Goal: Information Seeking & Learning: Learn about a topic

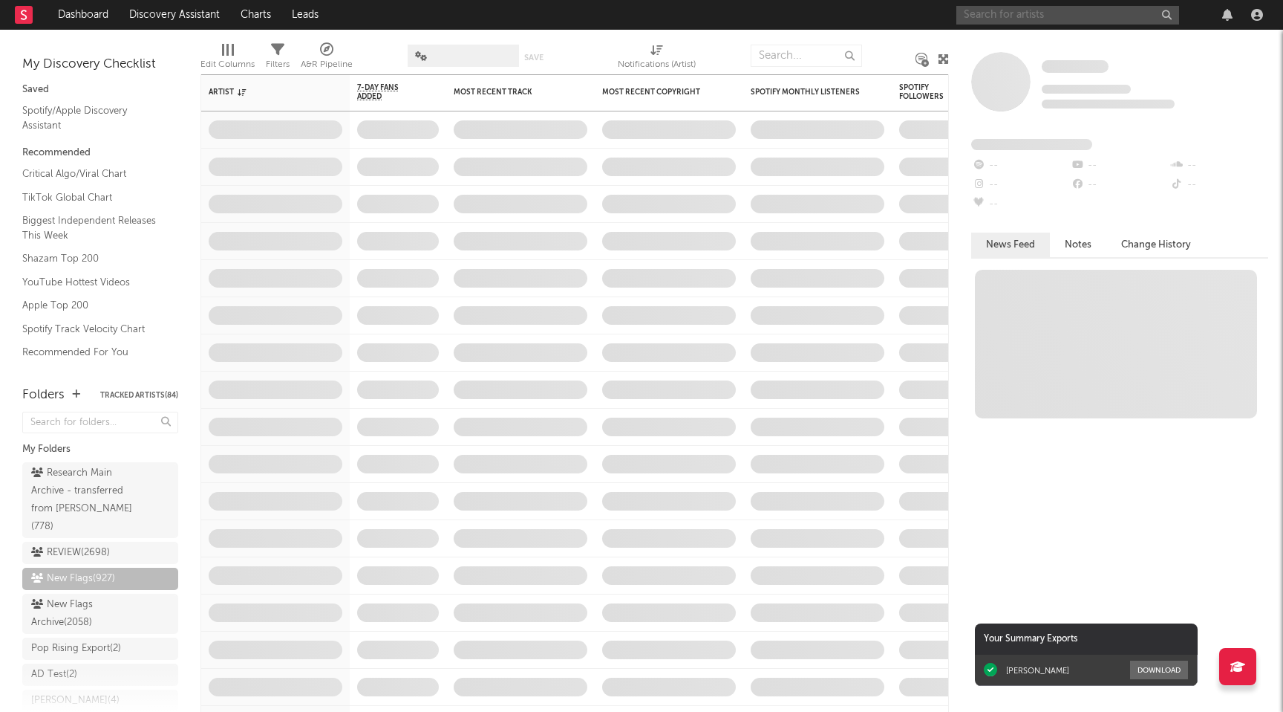
click at [983, 17] on input "text" at bounding box center [1068, 15] width 223 height 19
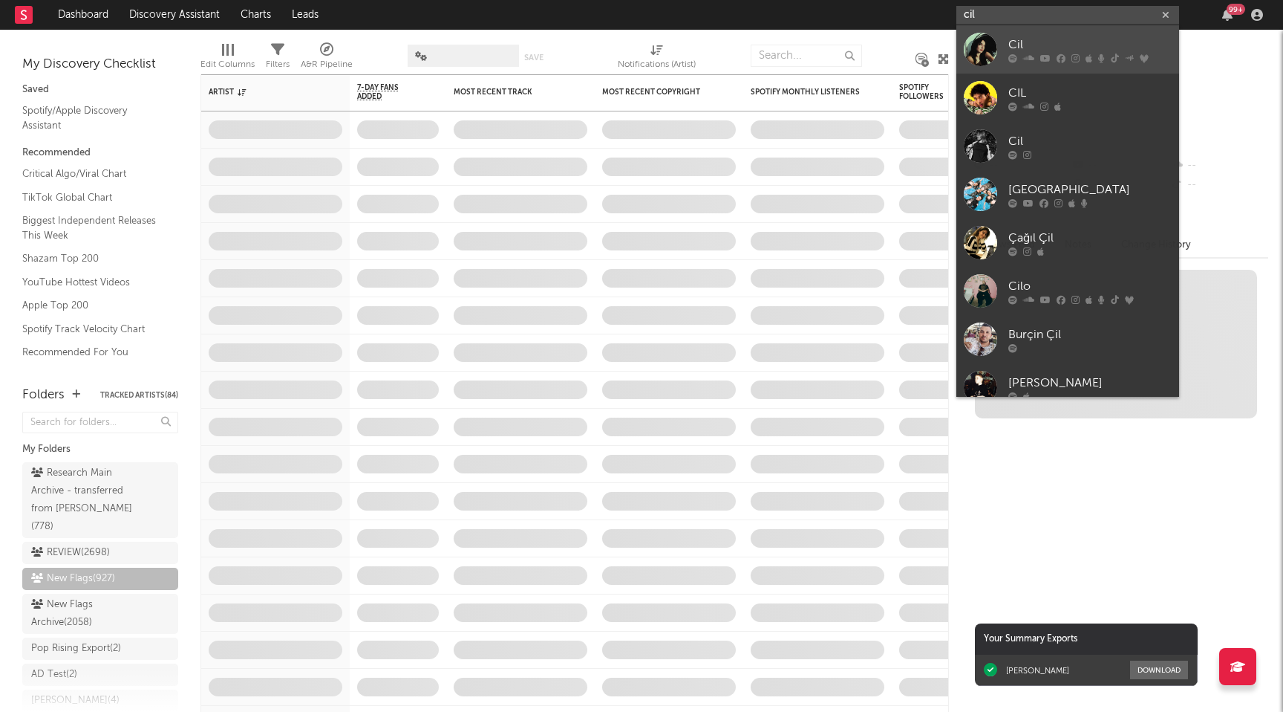
type input "cil"
click at [1029, 41] on div "Cil" at bounding box center [1090, 45] width 163 height 18
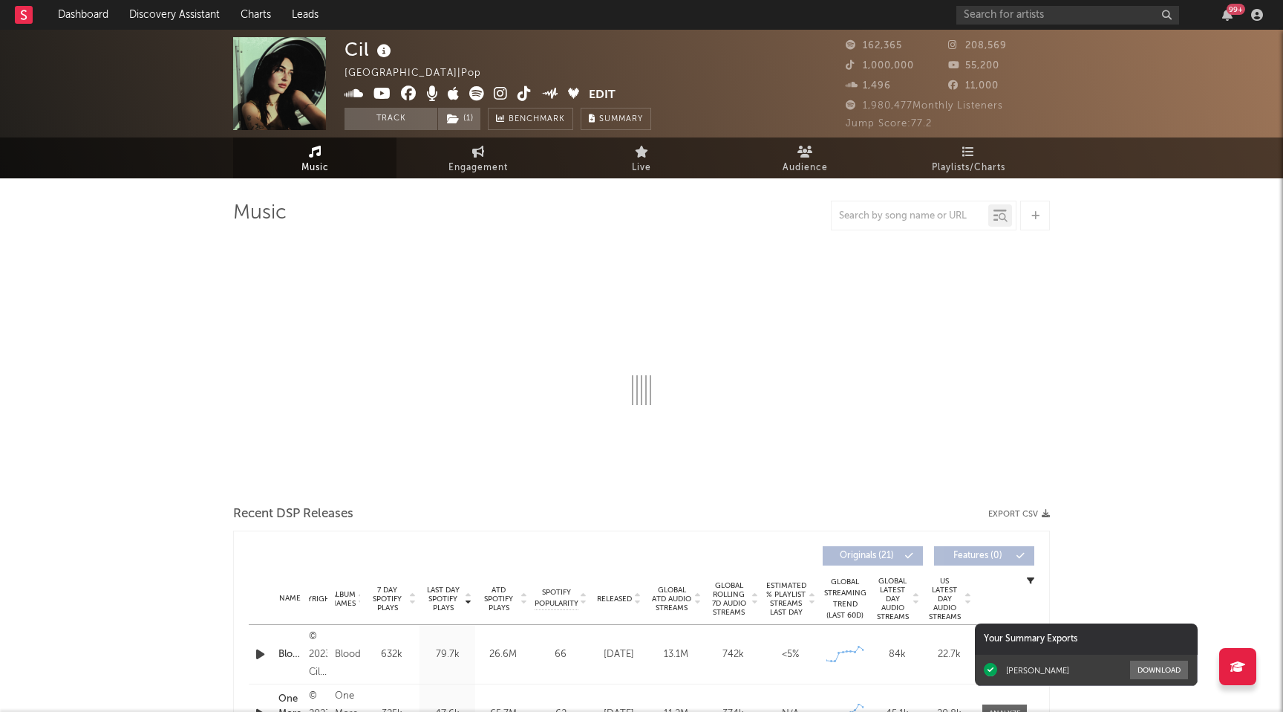
select select "6m"
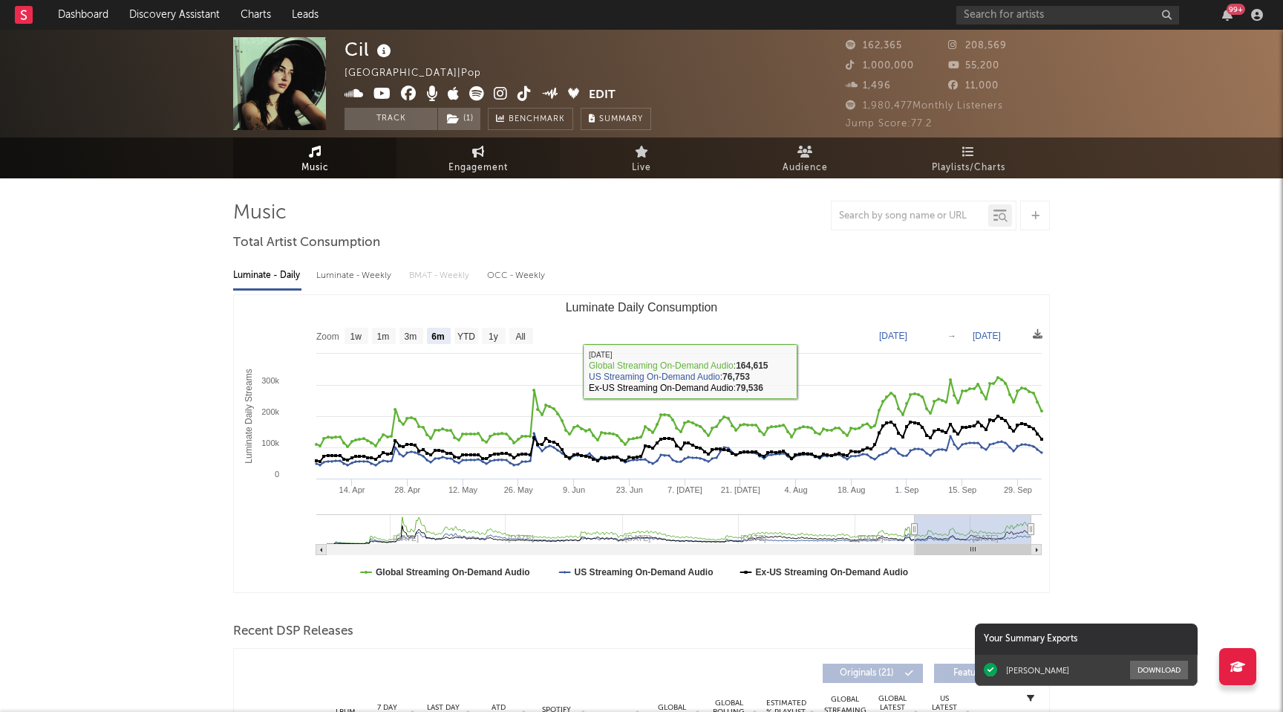
click at [460, 146] on link "Engagement" at bounding box center [478, 157] width 163 height 41
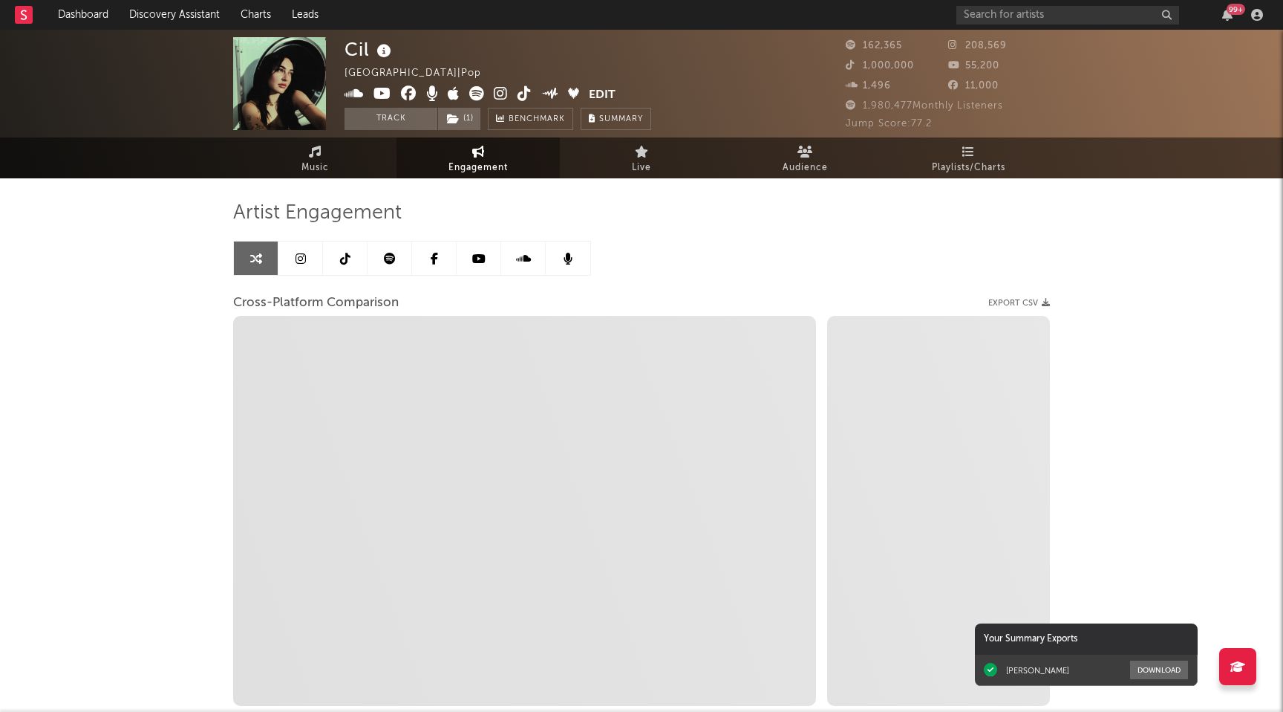
select select "1w"
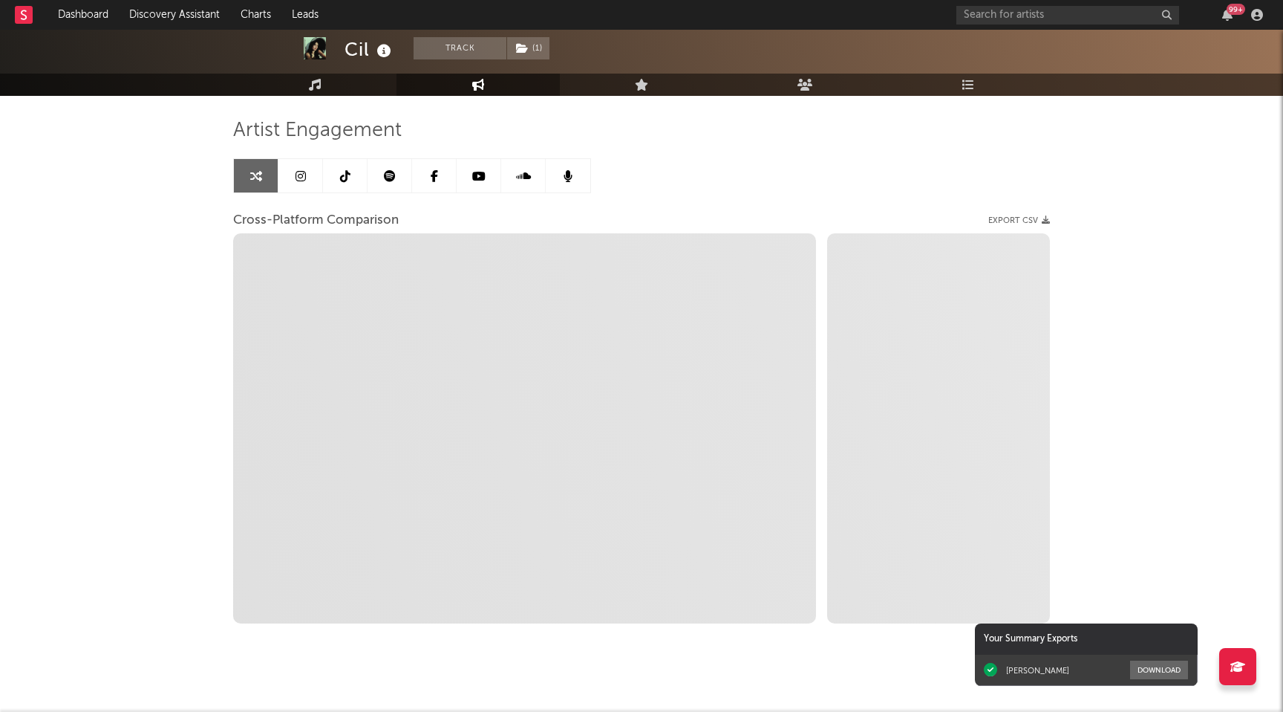
scroll to position [98, 0]
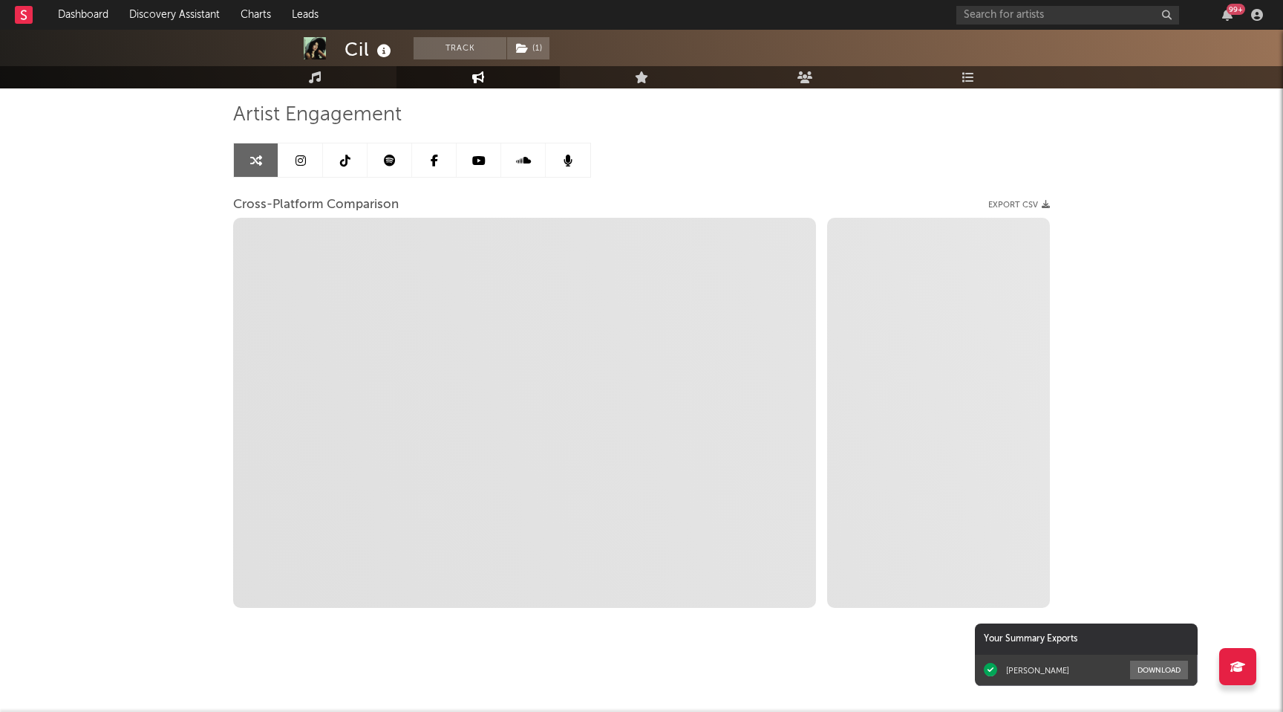
select select "1m"
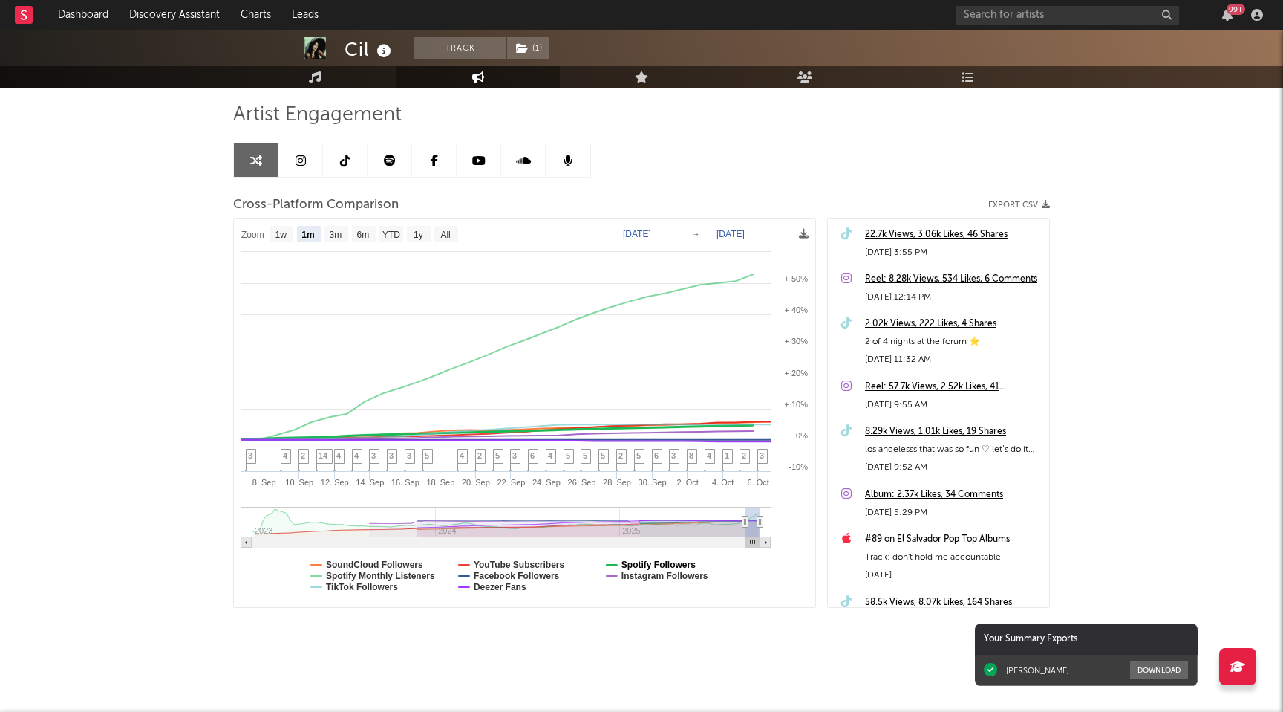
click at [641, 559] on text "Spotify Followers" at bounding box center [659, 564] width 74 height 10
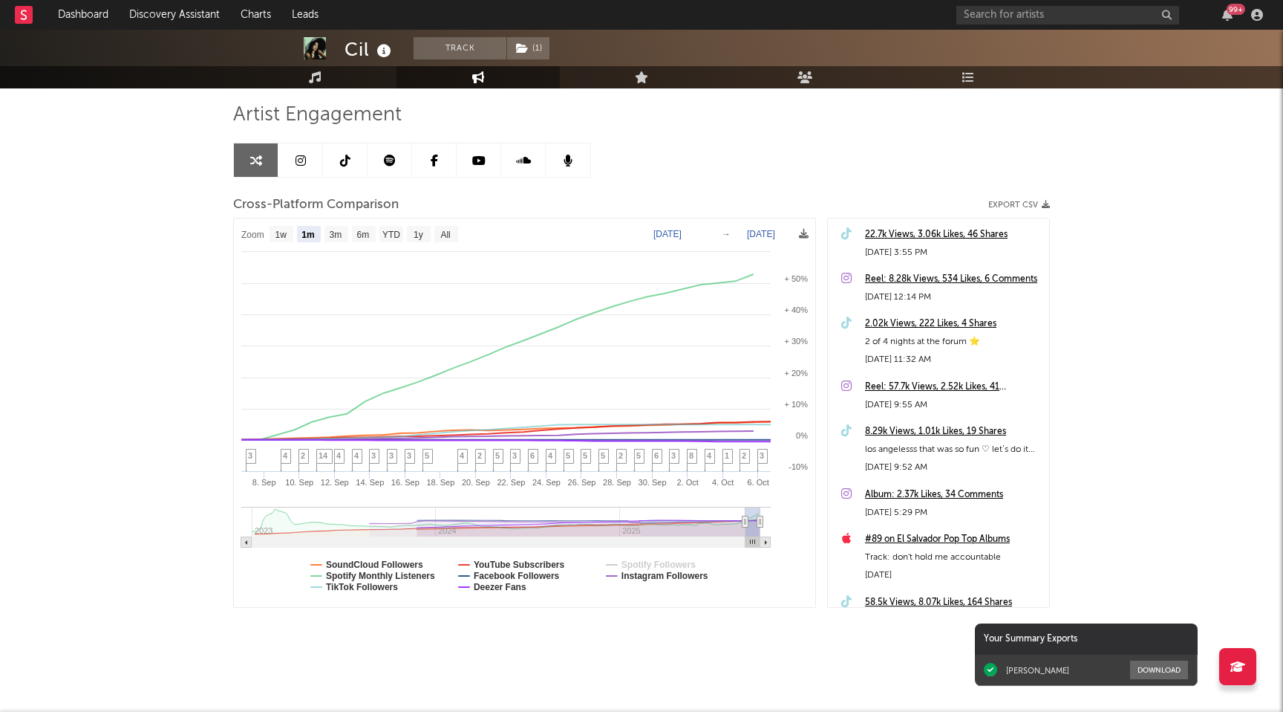
select select "1m"
click at [641, 559] on text "Spotify Followers" at bounding box center [659, 564] width 74 height 10
select select "1m"
click at [406, 573] on text "Spotify Monthly Listeners" at bounding box center [380, 575] width 109 height 10
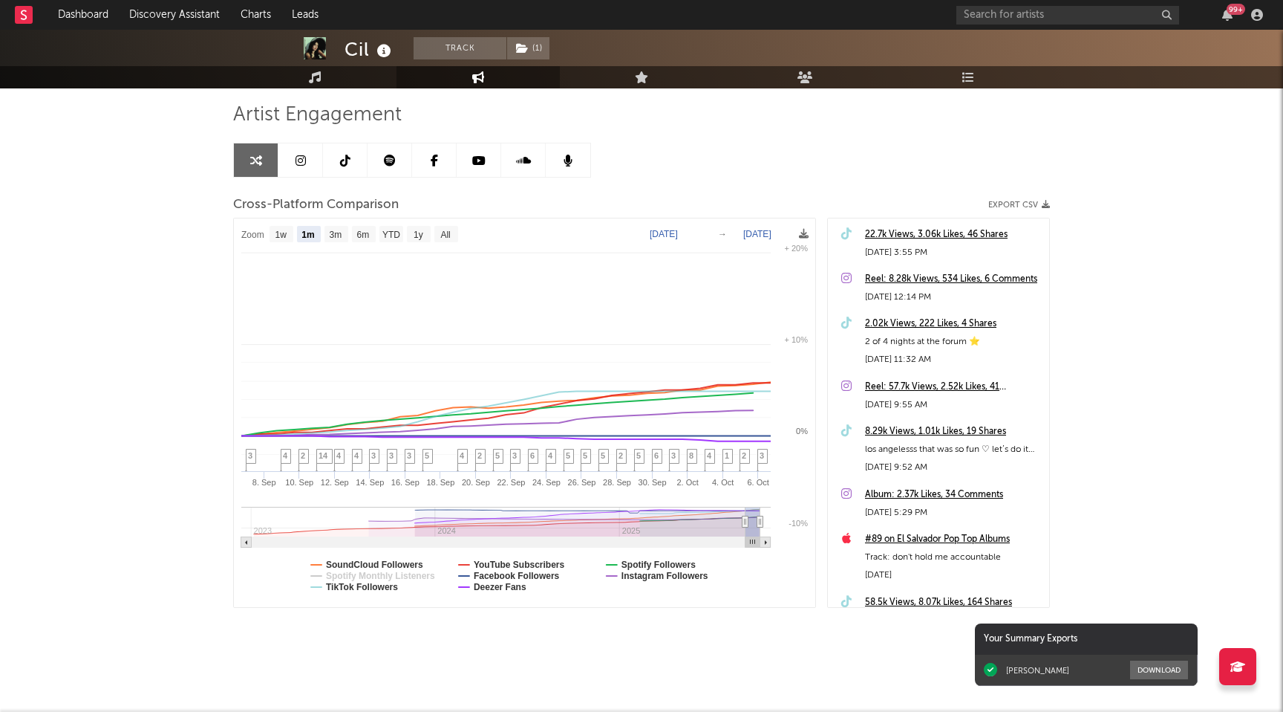
select select "1m"
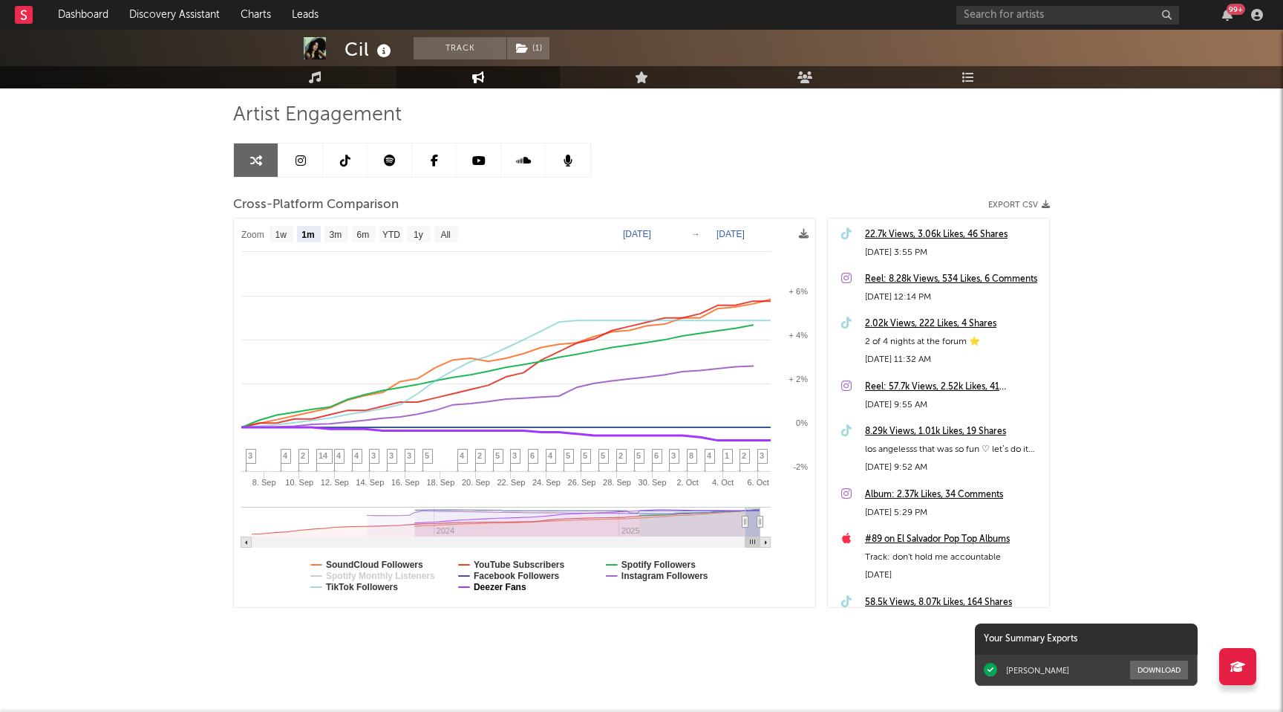
click at [518, 586] on text "Deezer Fans" at bounding box center [500, 587] width 53 height 10
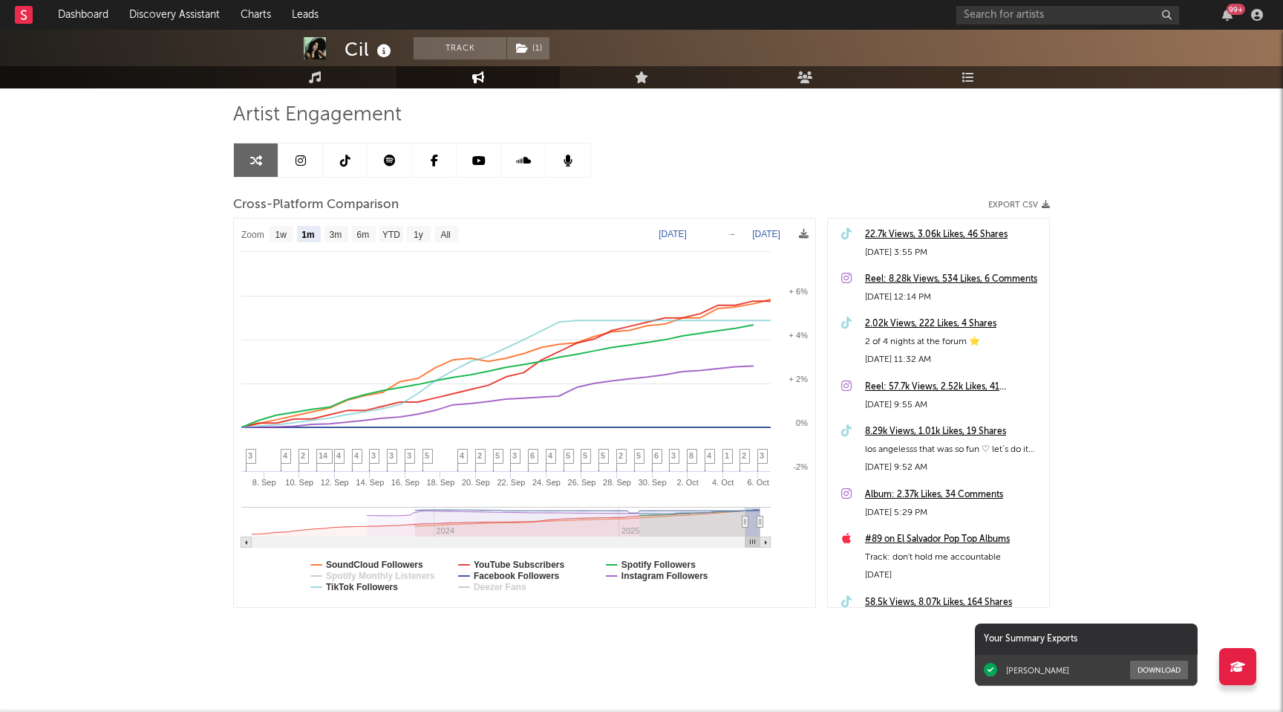
select select "1m"
click at [555, 576] on text "Facebook Followers" at bounding box center [517, 575] width 86 height 10
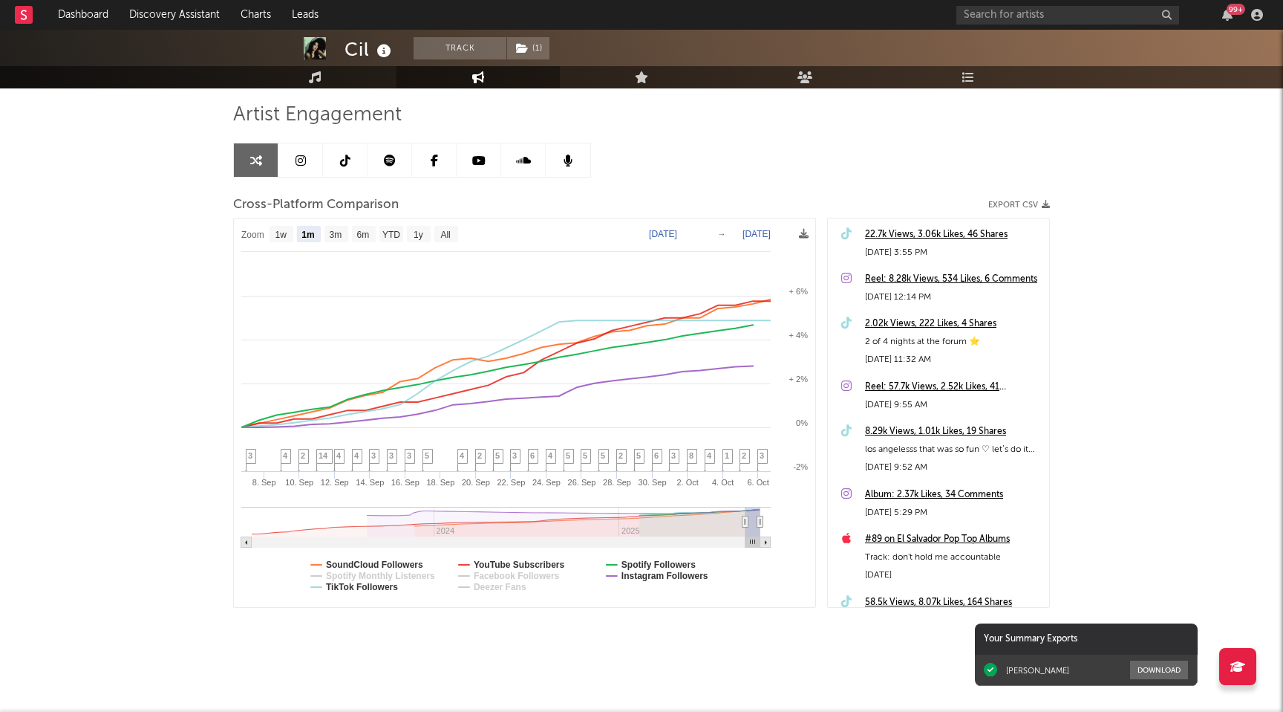
select select "1m"
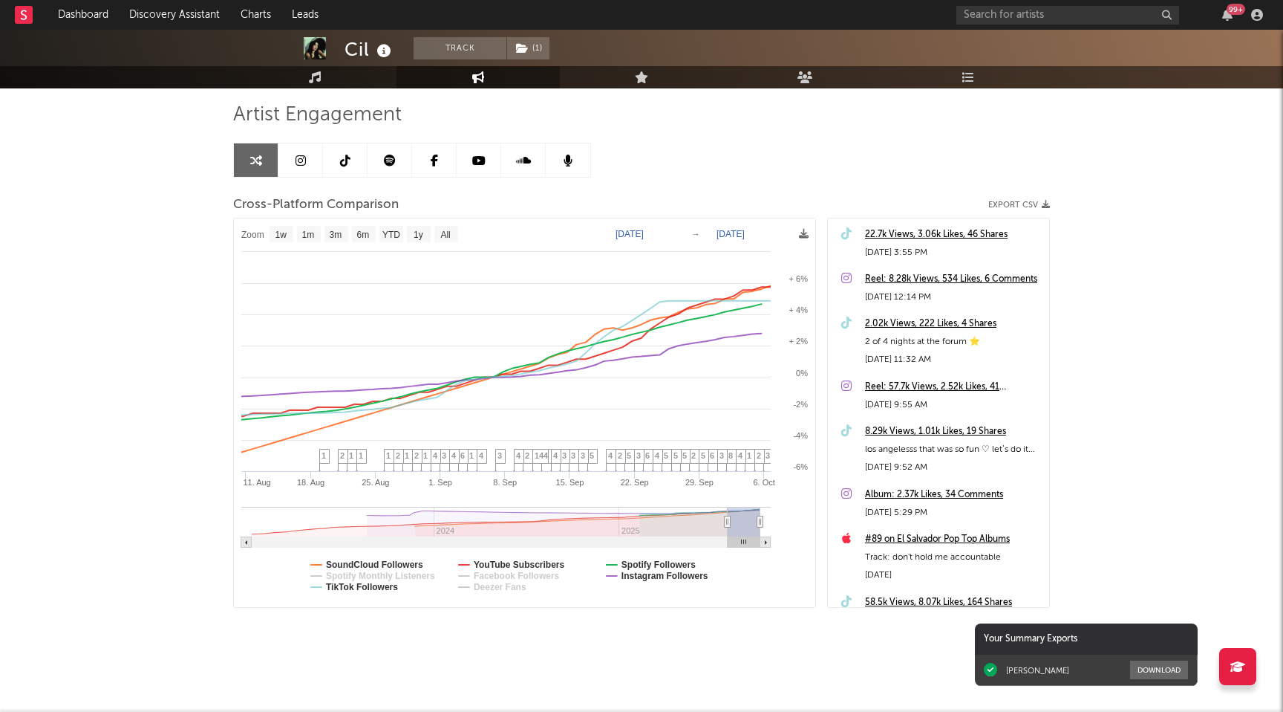
type input "[DATE]"
select select "3m"
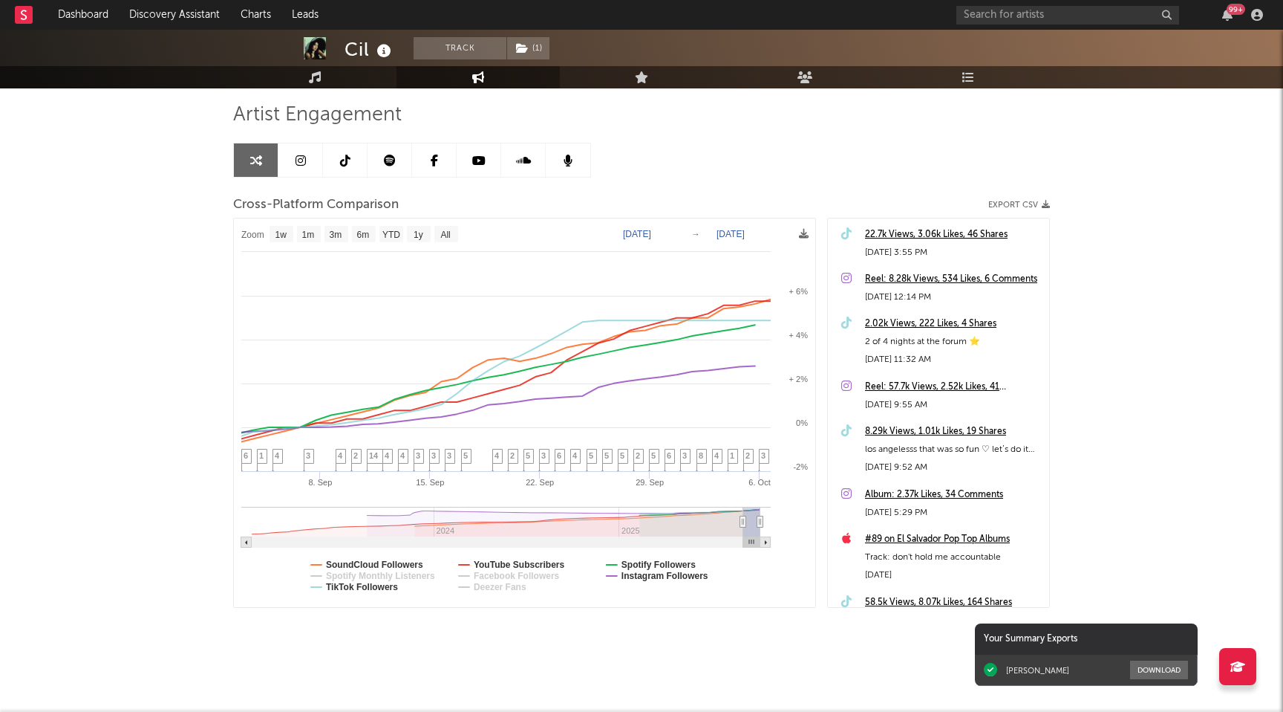
type input "[DATE]"
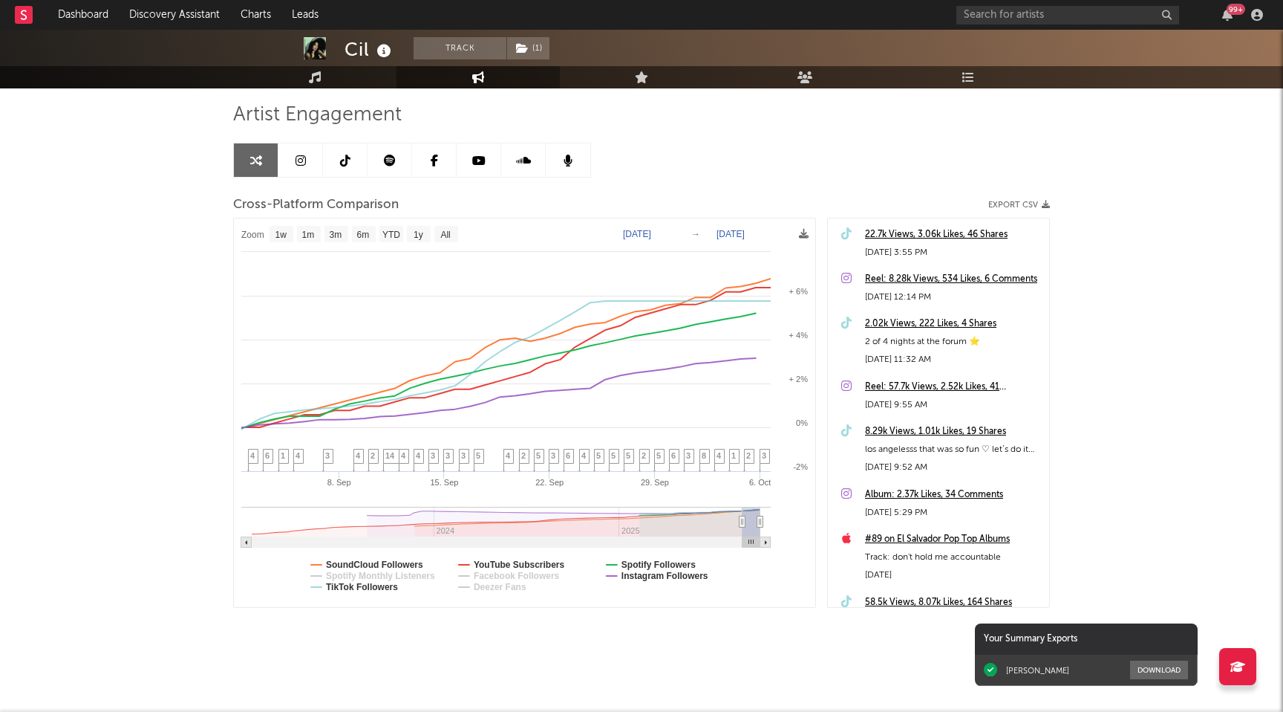
click at [326, 236] on rect at bounding box center [337, 234] width 24 height 16
select select "3m"
type input "[DATE]"
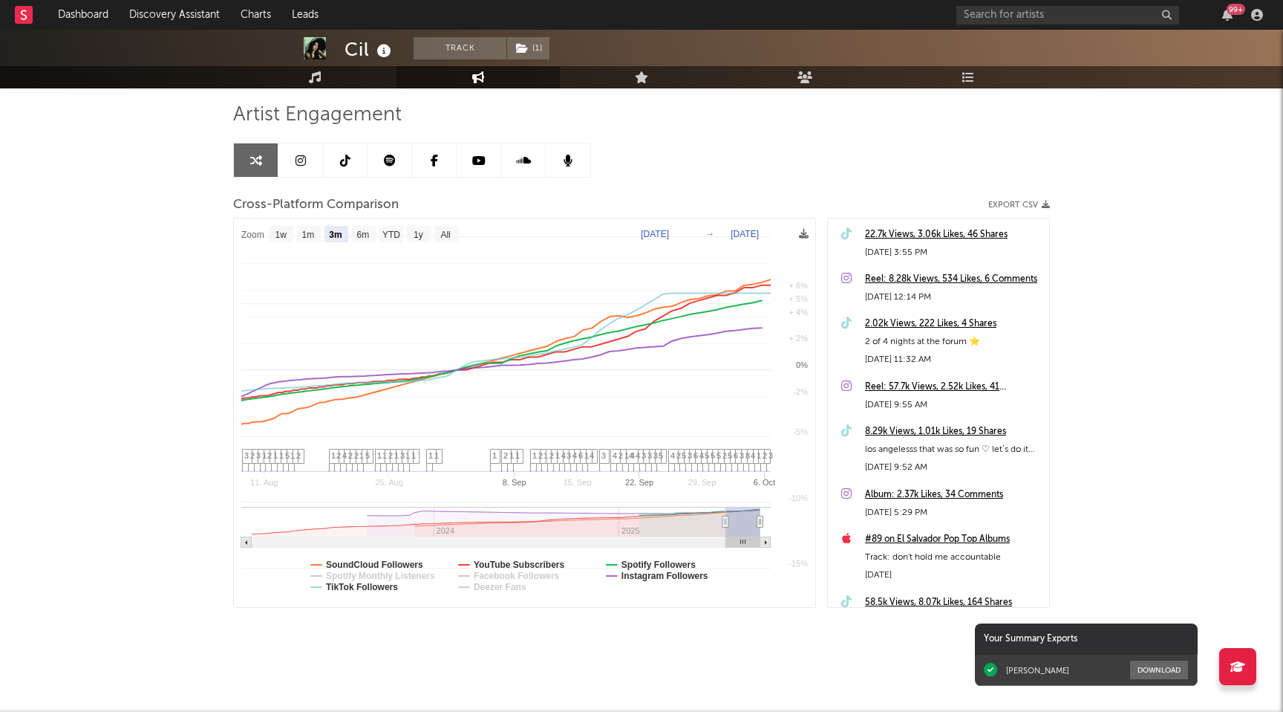
select select "3m"
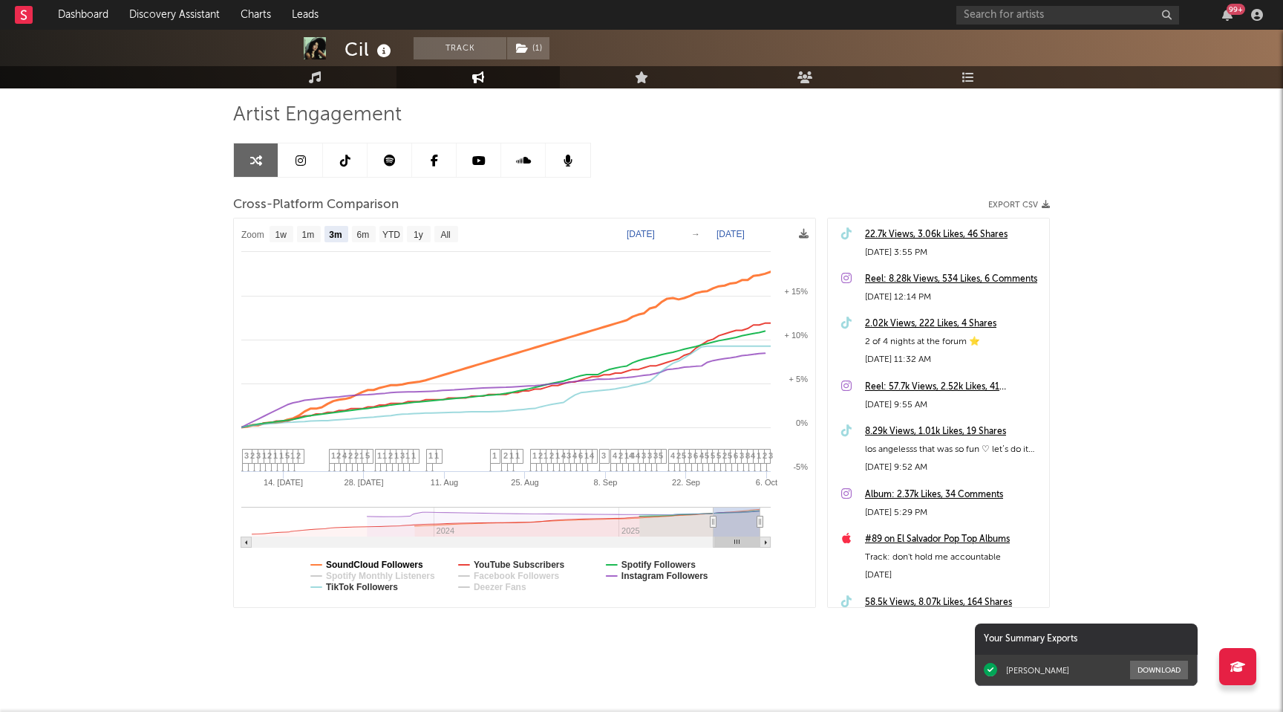
click at [388, 559] on text "SoundCloud Followers" at bounding box center [374, 564] width 97 height 10
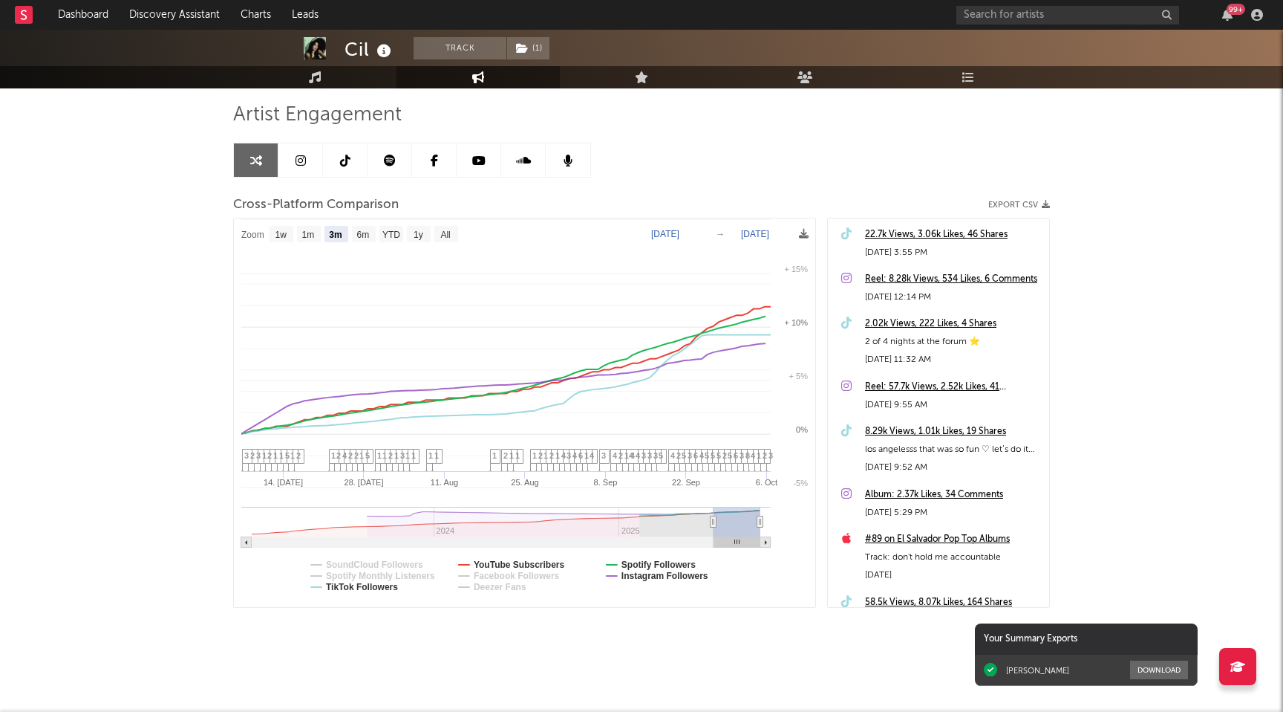
select select "3m"
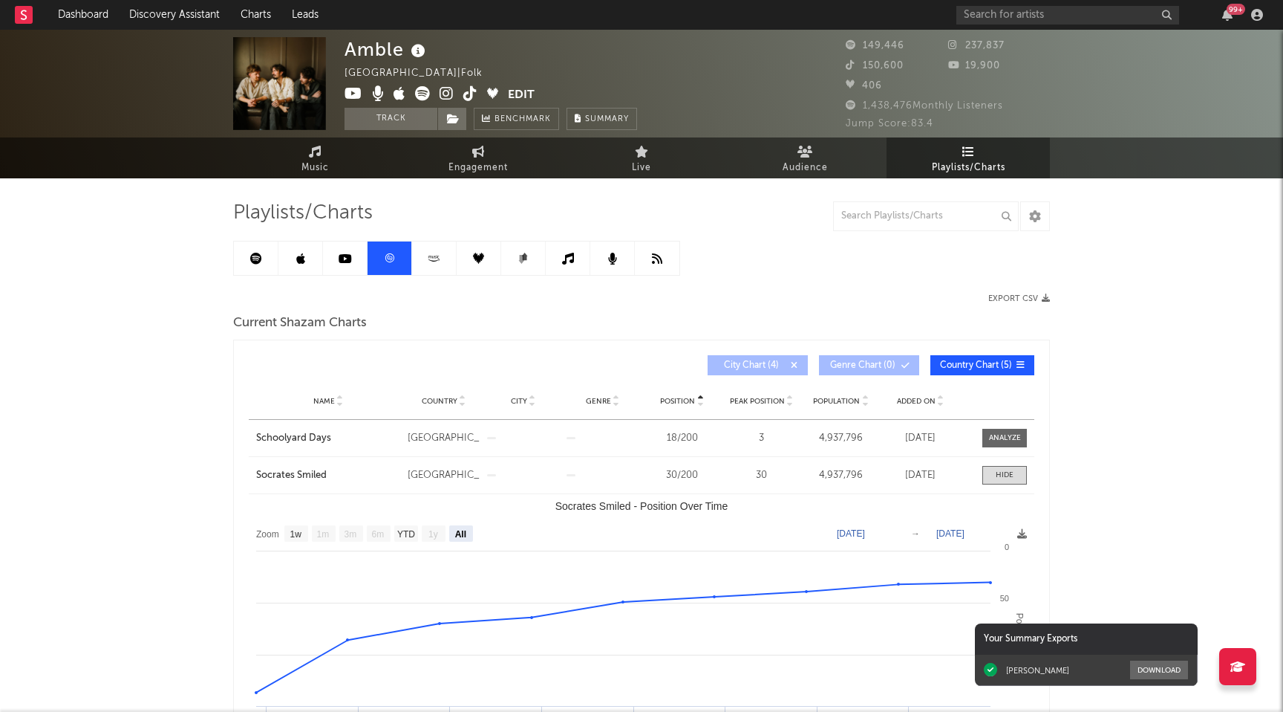
select select "All"
select select "1w"
click at [488, 159] on span "Engagement" at bounding box center [478, 168] width 59 height 18
select select "1w"
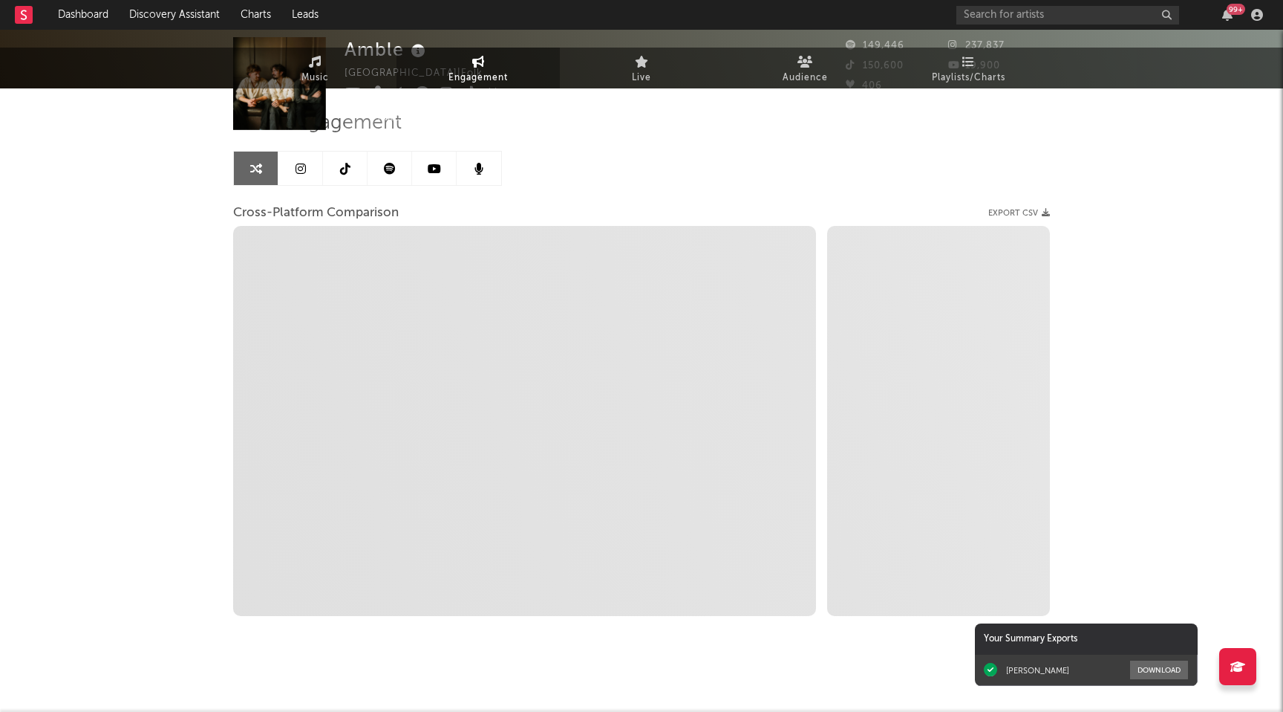
scroll to position [98, 0]
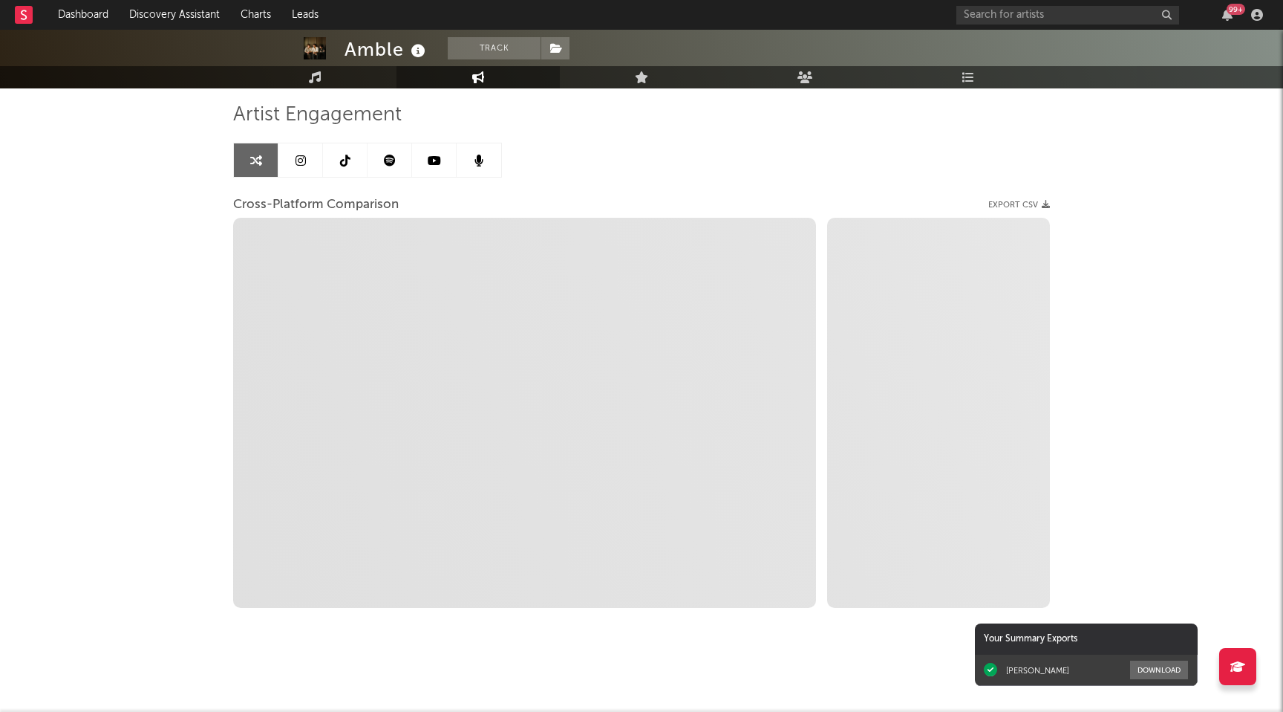
select select "1m"
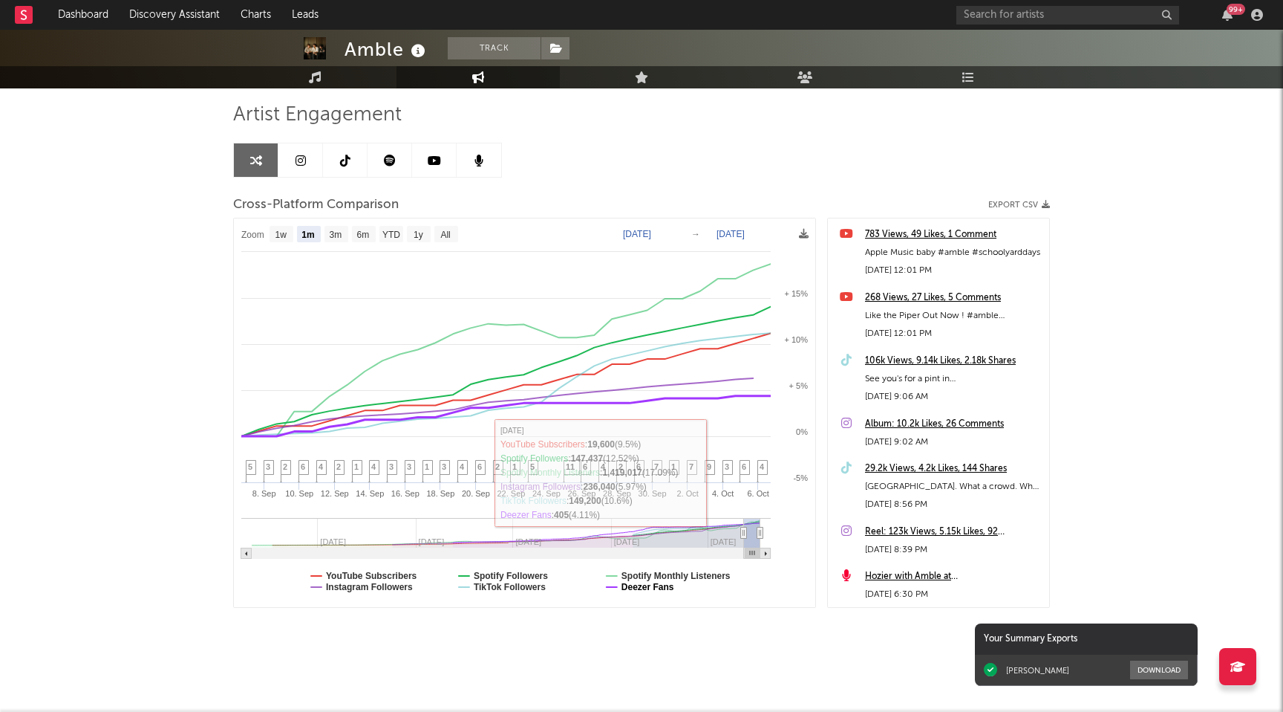
click at [667, 588] on text "Deezer Fans" at bounding box center [648, 587] width 53 height 10
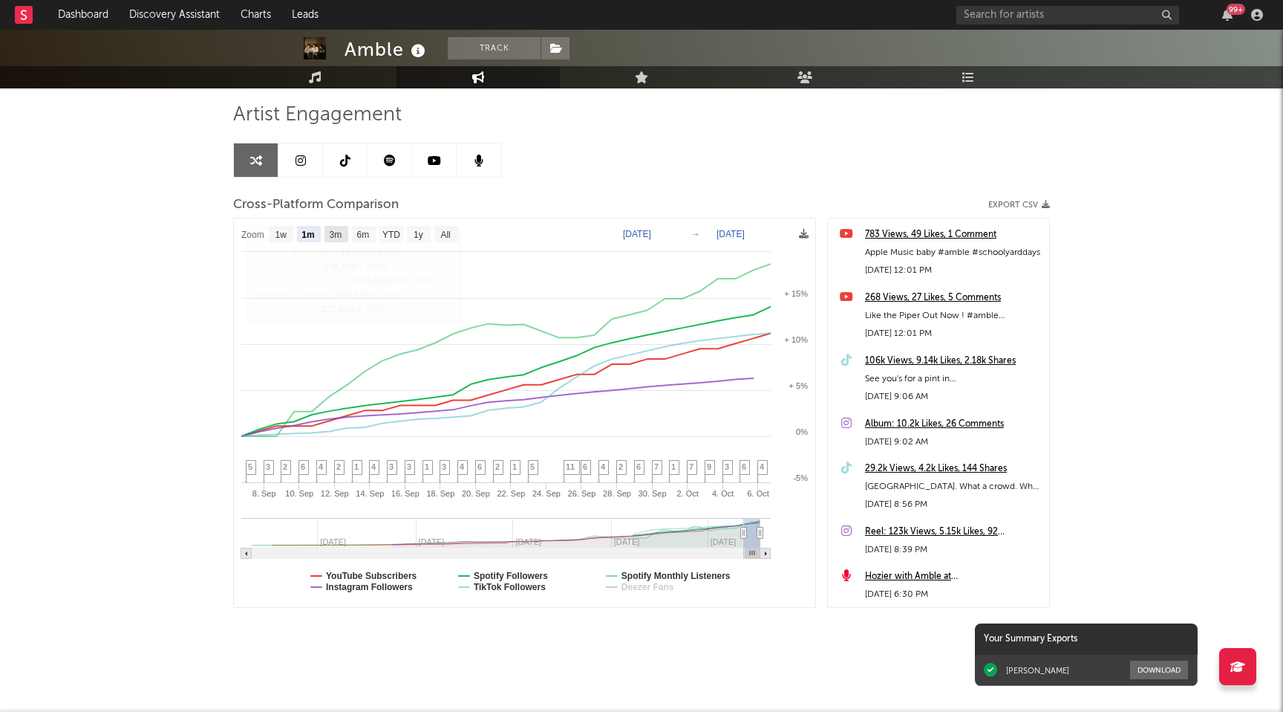
click at [341, 235] on text "3m" at bounding box center [336, 235] width 13 height 10
select select "3m"
type input "[DATE]"
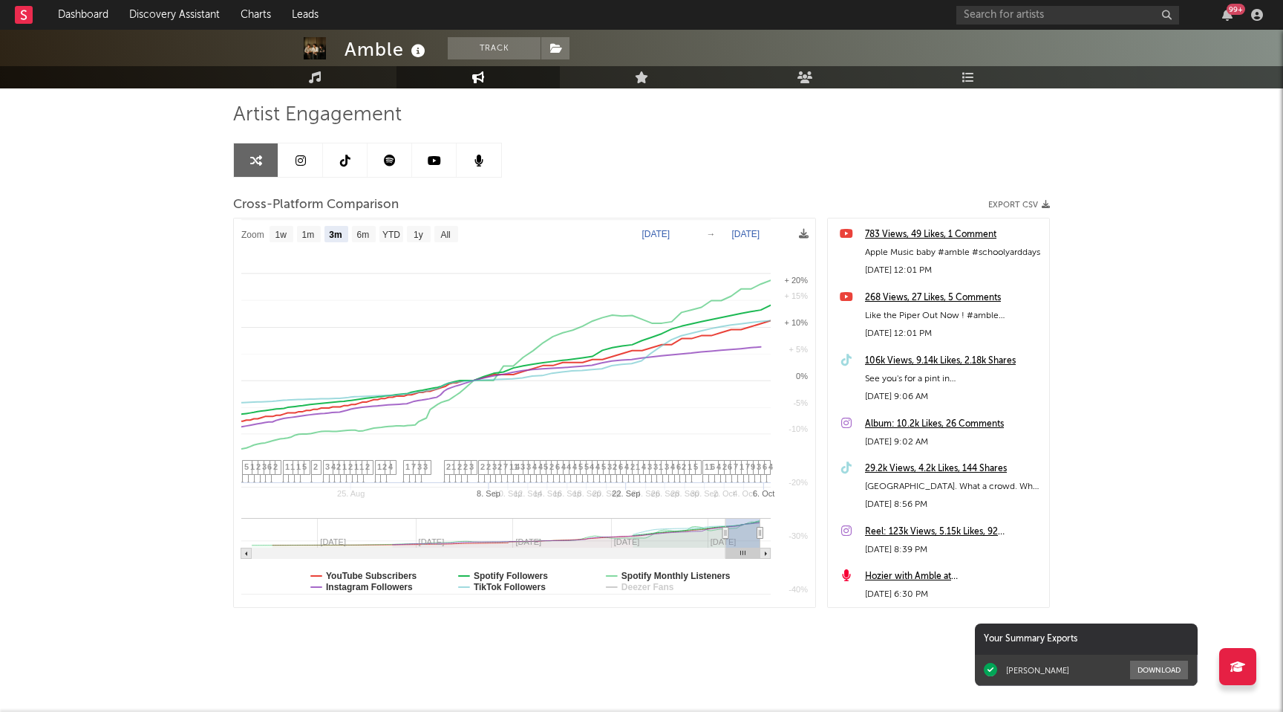
select select "3m"
